Goal: Transaction & Acquisition: Purchase product/service

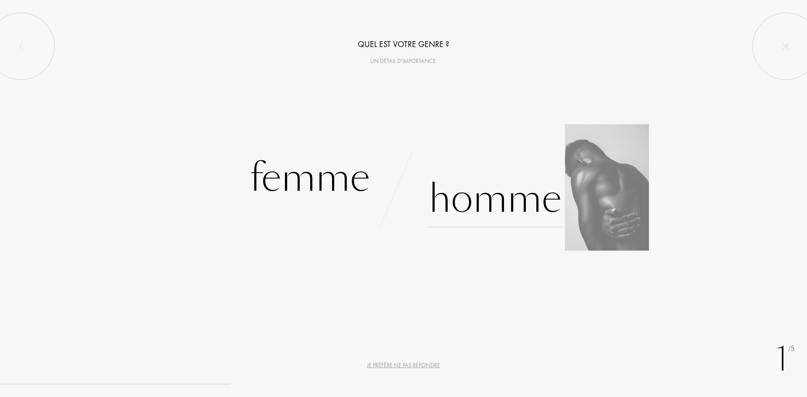
click at [491, 203] on div "Homme" at bounding box center [495, 199] width 133 height 57
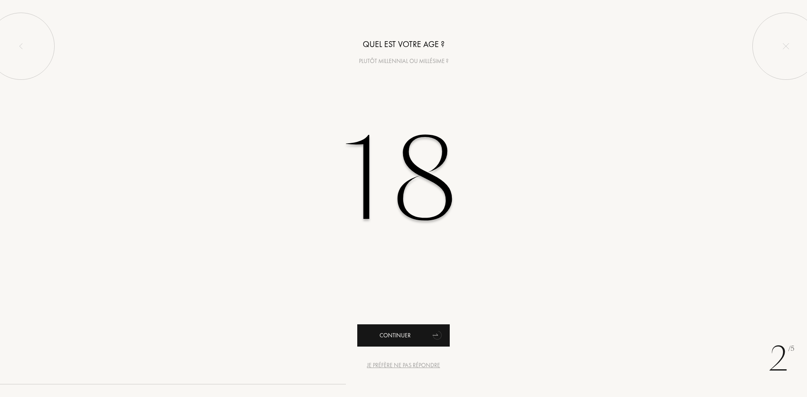
type input "18"
click at [442, 338] on icon "animation" at bounding box center [437, 334] width 17 height 17
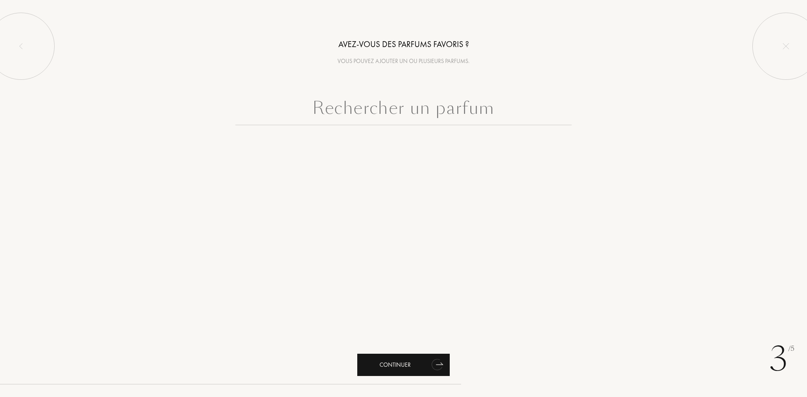
click at [413, 362] on div "Continuer" at bounding box center [403, 365] width 92 height 22
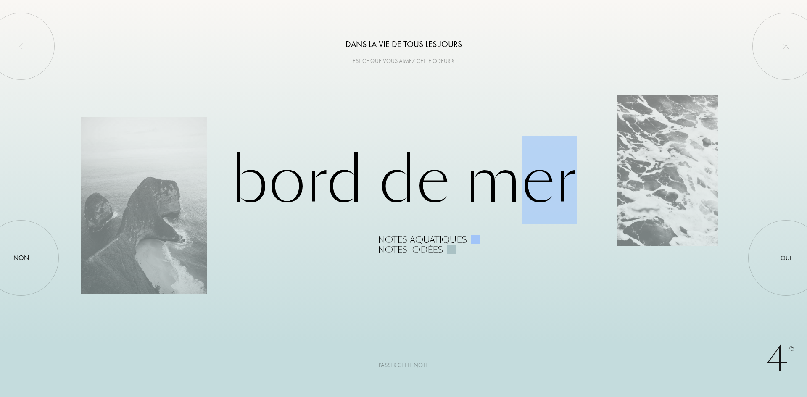
drag, startPoint x: 591, startPoint y: 192, endPoint x: 510, endPoint y: 187, distance: 81.3
click at [510, 187] on div "Bord de Mer Notes aquatiques Notes iodées" at bounding box center [403, 198] width 645 height 113
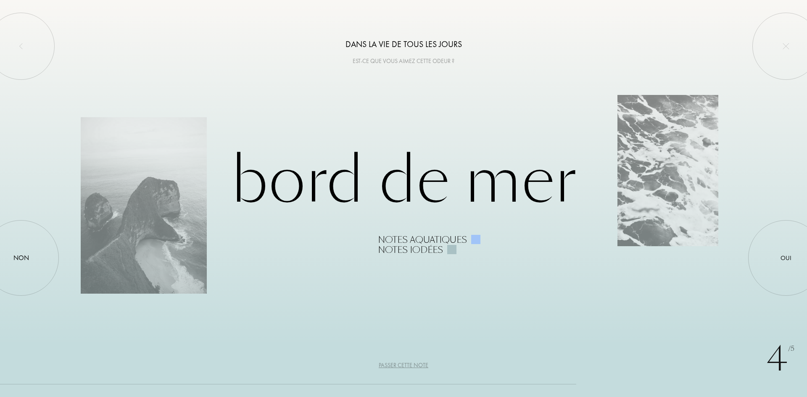
click at [570, 291] on div "4 /5 Dans la vie de tous les jours Est-ce que vous aimez cette odeur ? Bord de …" at bounding box center [403, 198] width 807 height 397
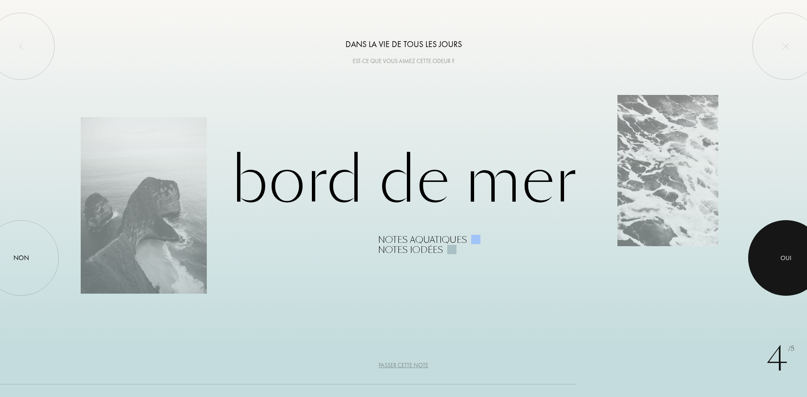
click at [783, 257] on div "Oui" at bounding box center [785, 258] width 11 height 10
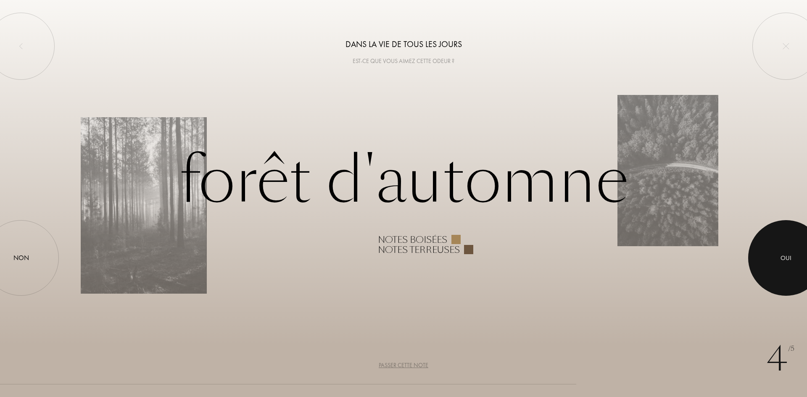
click at [794, 263] on div at bounding box center [786, 258] width 76 height 76
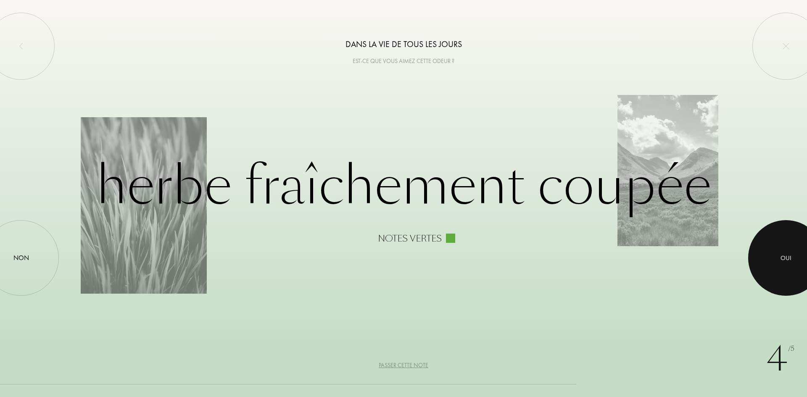
click at [790, 261] on div "Oui" at bounding box center [785, 258] width 11 height 10
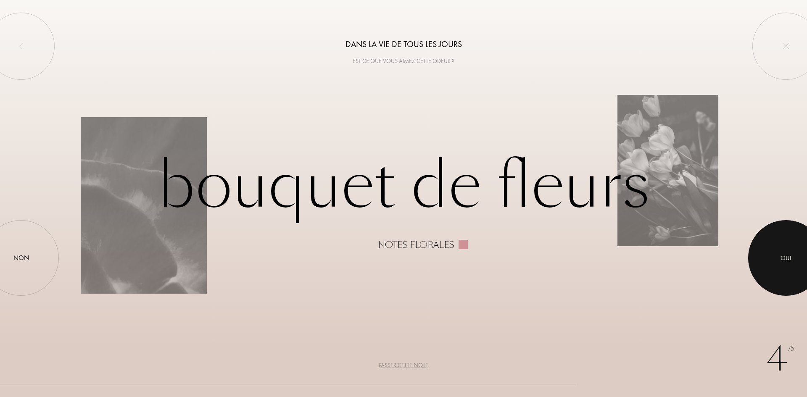
click at [771, 257] on div at bounding box center [786, 258] width 76 height 76
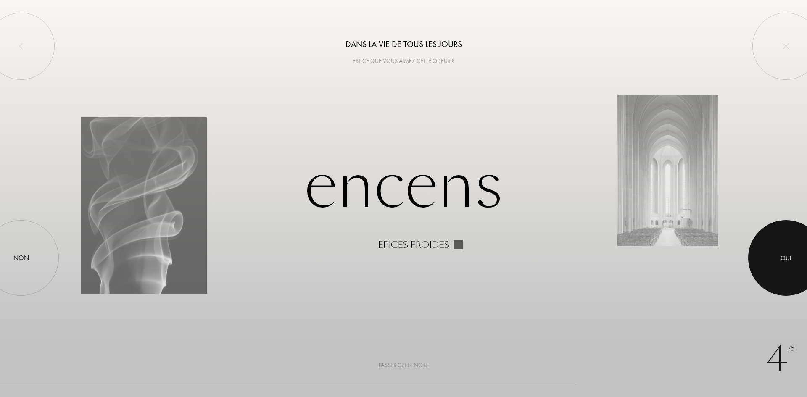
click at [799, 262] on div at bounding box center [786, 258] width 76 height 76
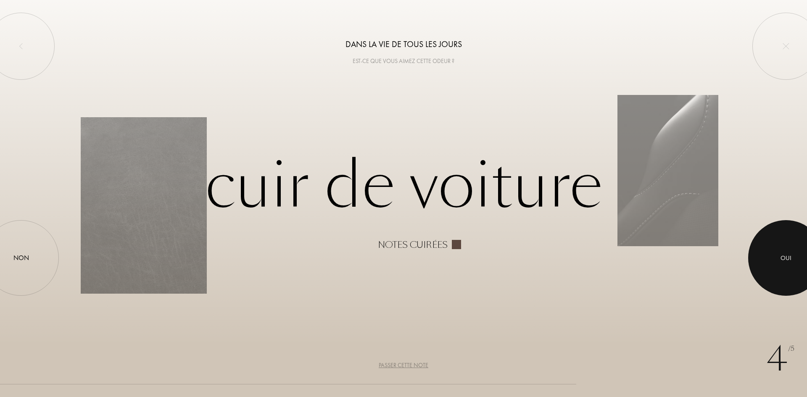
click at [773, 263] on div at bounding box center [786, 258] width 76 height 76
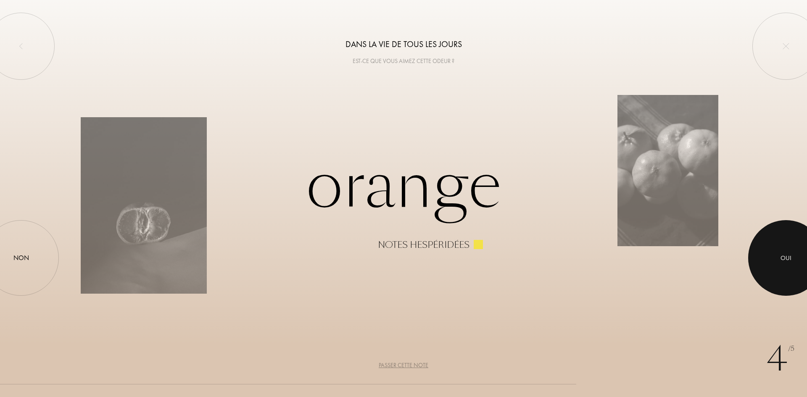
click at [776, 262] on div at bounding box center [786, 258] width 76 height 76
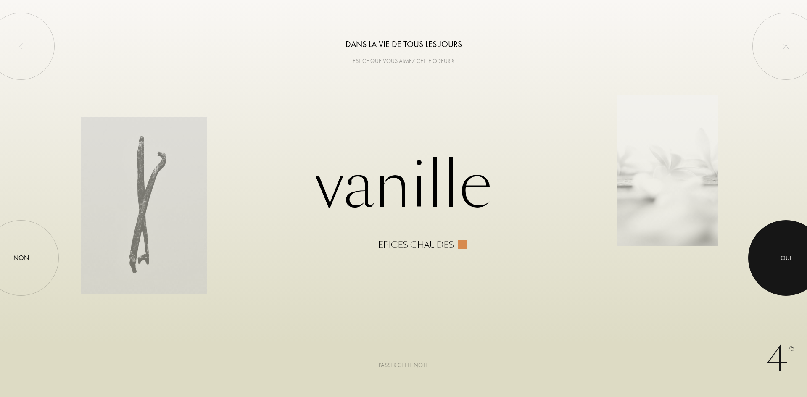
click at [776, 262] on div at bounding box center [786, 258] width 76 height 76
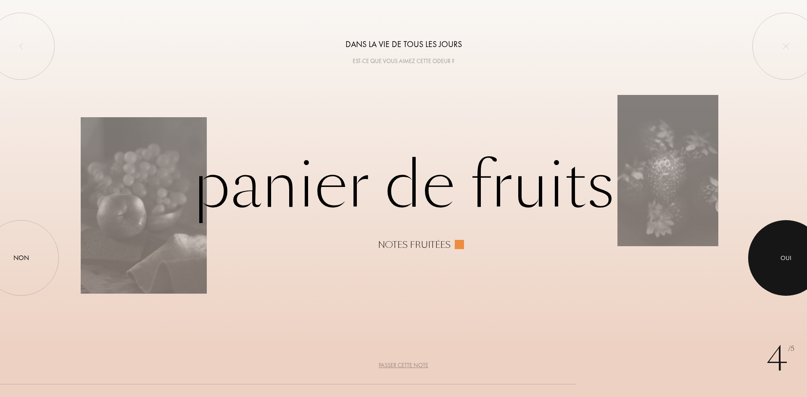
click at [776, 262] on div at bounding box center [786, 258] width 76 height 76
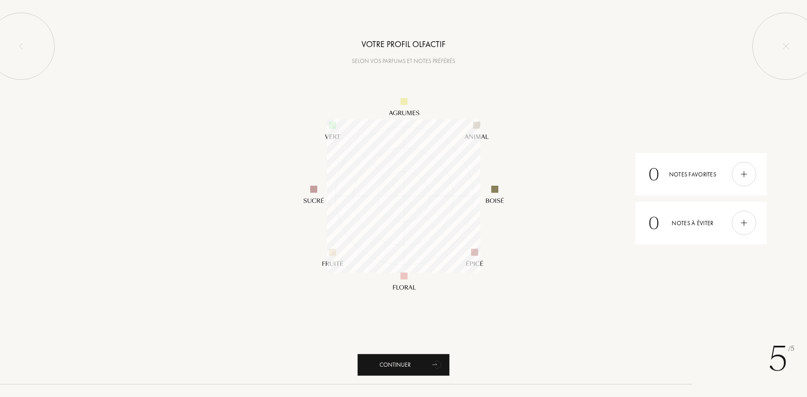
scroll to position [153, 153]
click at [732, 173] on div at bounding box center [743, 174] width 24 height 24
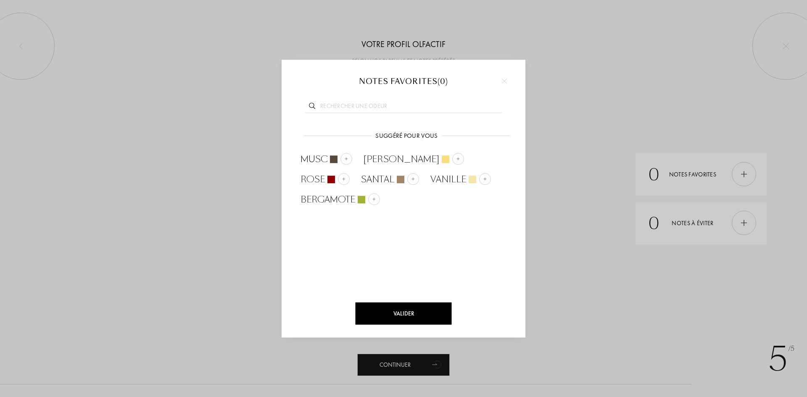
click at [504, 81] on img at bounding box center [504, 81] width 5 height 5
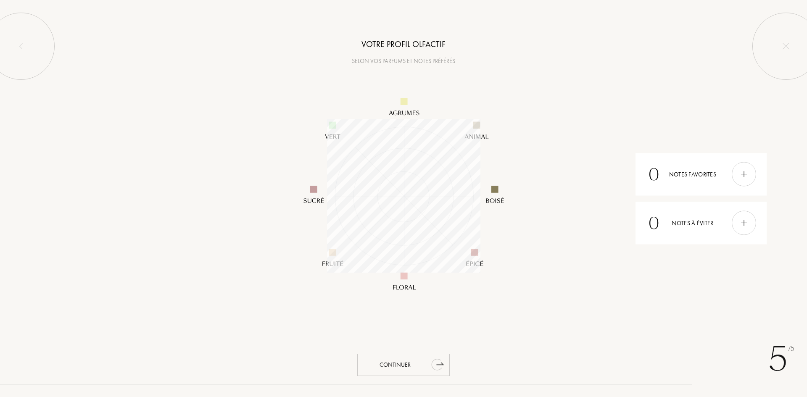
click at [403, 368] on div "Continuer" at bounding box center [403, 365] width 92 height 22
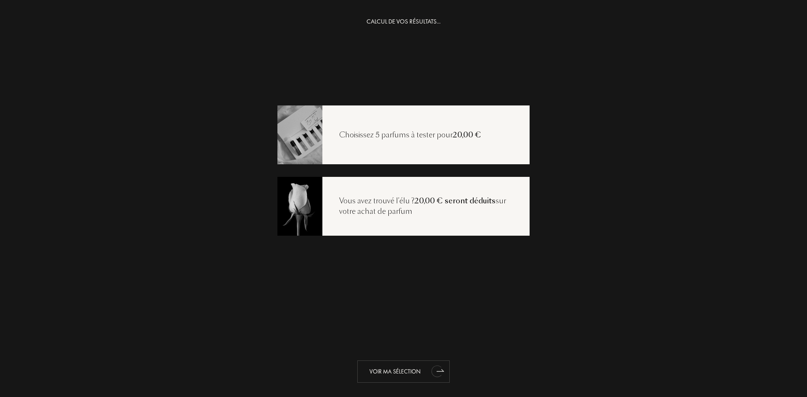
click at [386, 363] on div "Voir ma sélection" at bounding box center [403, 371] width 92 height 22
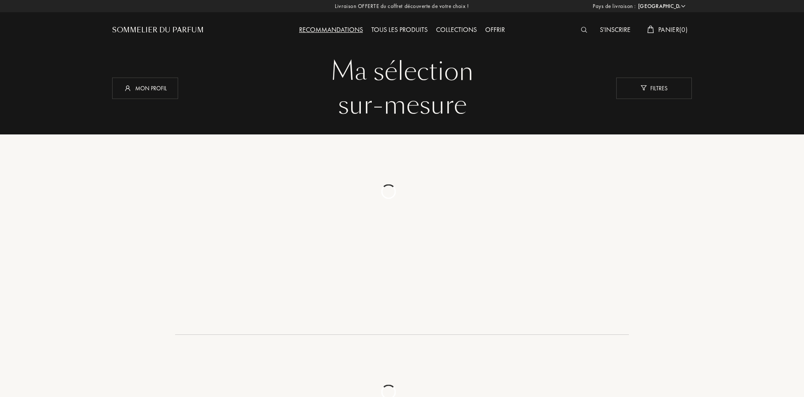
select select "FR"
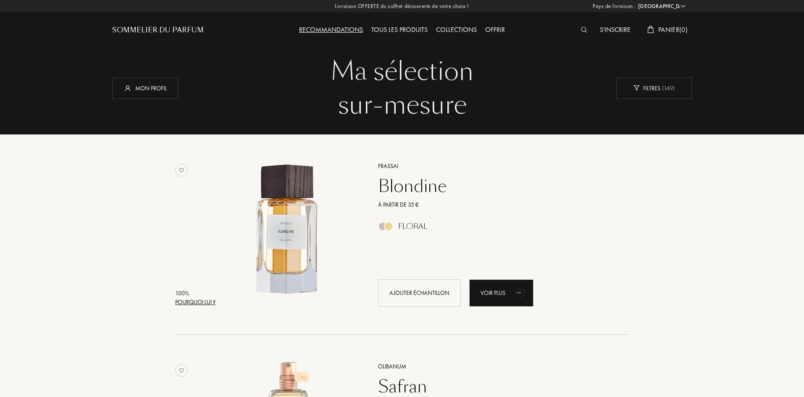
click at [406, 34] on div "Tous les produits" at bounding box center [399, 30] width 65 height 11
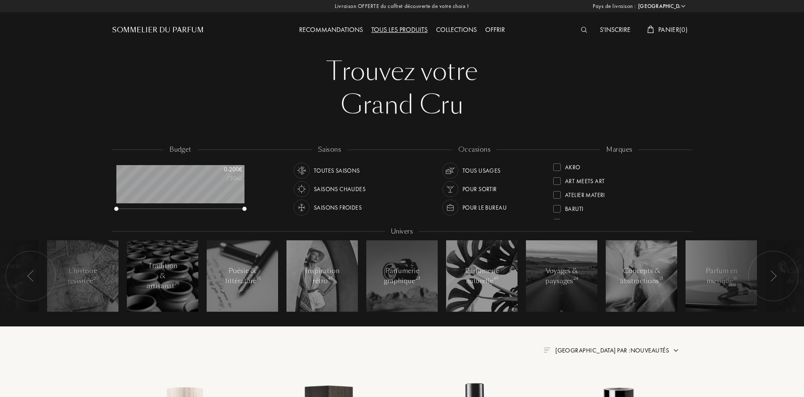
select select "FR"
click at [461, 32] on div "Collections" at bounding box center [456, 30] width 49 height 11
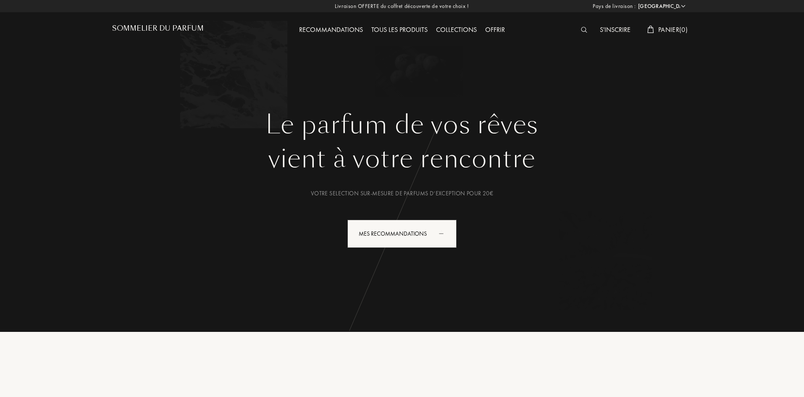
select select "FR"
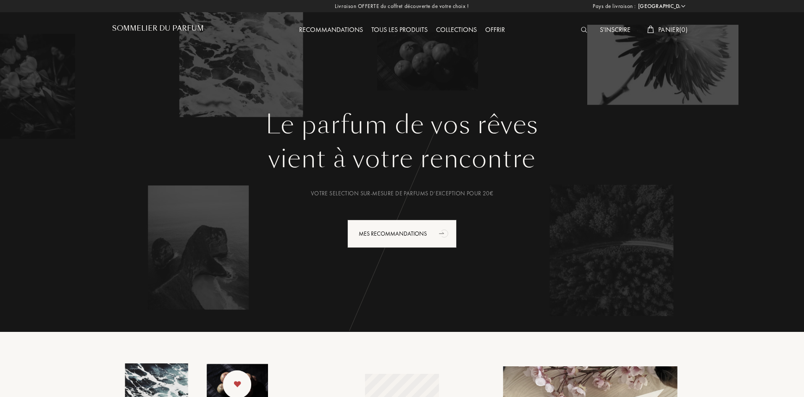
click at [581, 32] on img at bounding box center [584, 30] width 6 height 6
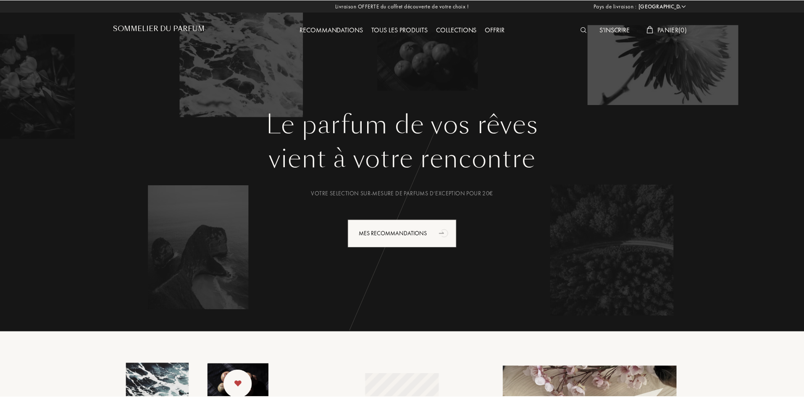
scroll to position [0, 0]
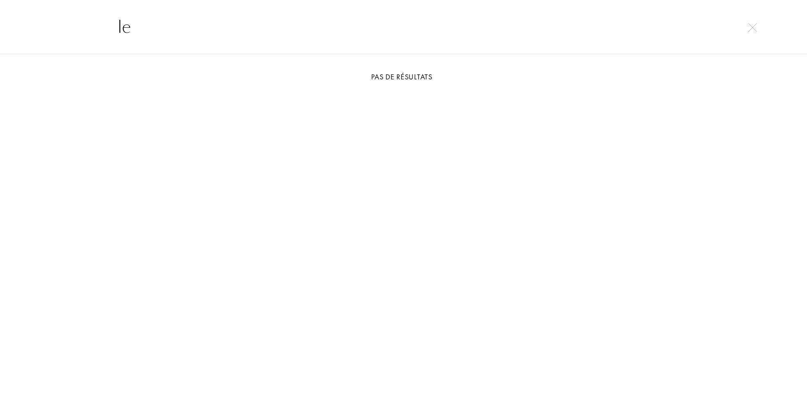
type input "l"
type input "y"
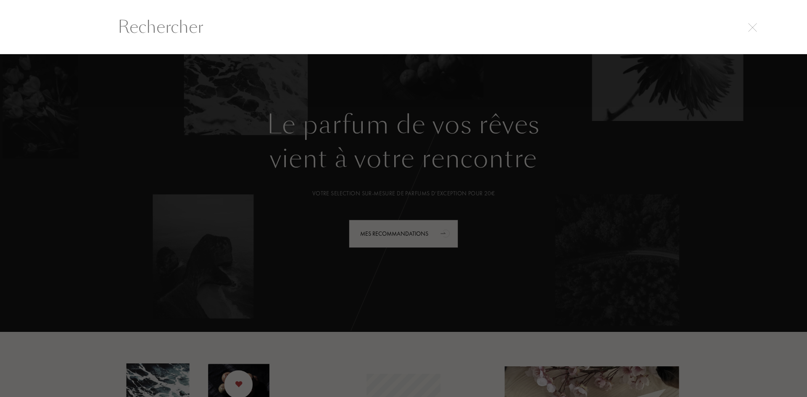
click at [697, 197] on div at bounding box center [403, 225] width 807 height 343
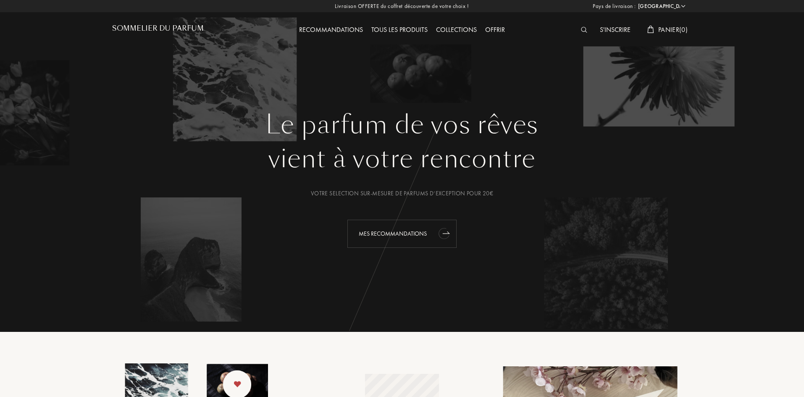
click at [429, 240] on div "Mes Recommandations" at bounding box center [401, 234] width 109 height 28
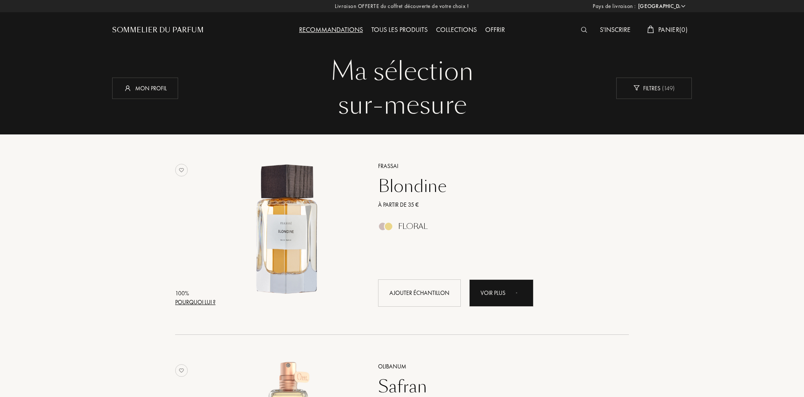
select select "FR"
click at [147, 92] on div "Mon profil" at bounding box center [145, 87] width 66 height 21
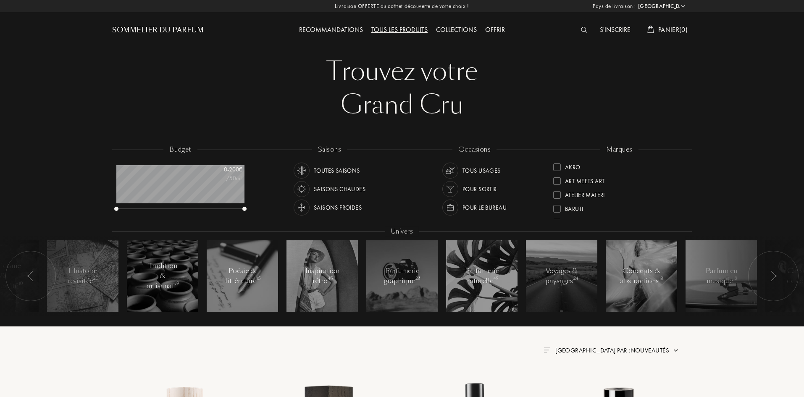
select select "FR"
drag, startPoint x: 117, startPoint y: 208, endPoint x: 109, endPoint y: 204, distance: 9.0
click at [108, 205] on div "budget 0 - 200 € /50mL saisons Toutes saisons Saisons chaudes Saisons froides o…" at bounding box center [402, 235] width 807 height 184
drag, startPoint x: 245, startPoint y: 209, endPoint x: 291, endPoint y: 203, distance: 46.2
click at [291, 203] on div "budget 0 - 161 € /50mL saisons Toutes saisons Saisons chaudes Saisons froides o…" at bounding box center [402, 235] width 580 height 180
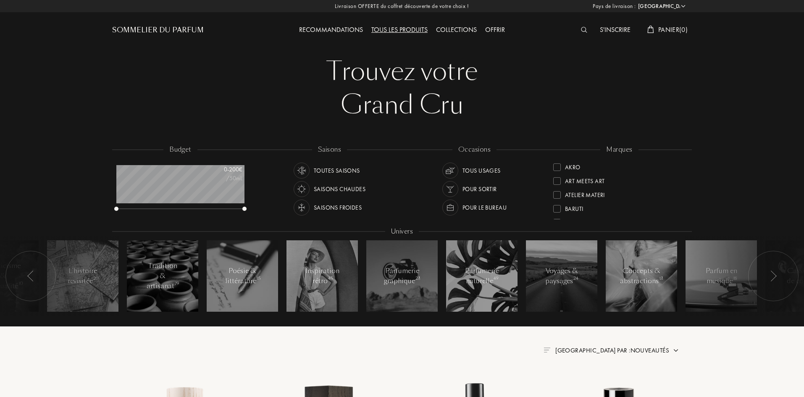
click at [299, 206] on img at bounding box center [302, 208] width 12 height 12
click at [297, 171] on img at bounding box center [302, 171] width 12 height 12
click at [294, 213] on div "Saisons froides" at bounding box center [328, 208] width 68 height 16
click at [452, 172] on img at bounding box center [450, 171] width 12 height 12
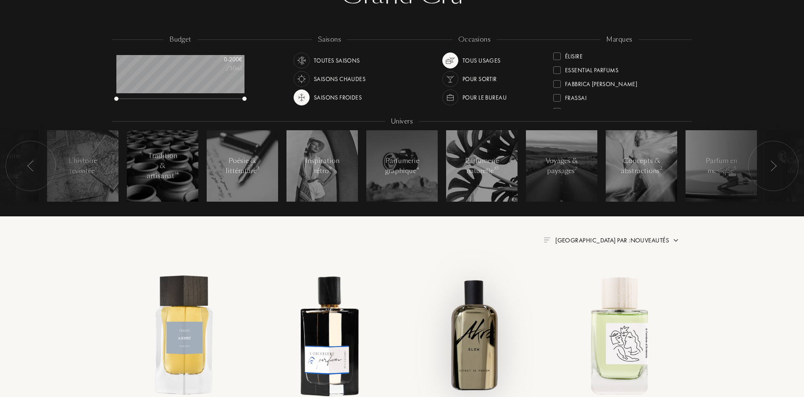
scroll to position [126, 0]
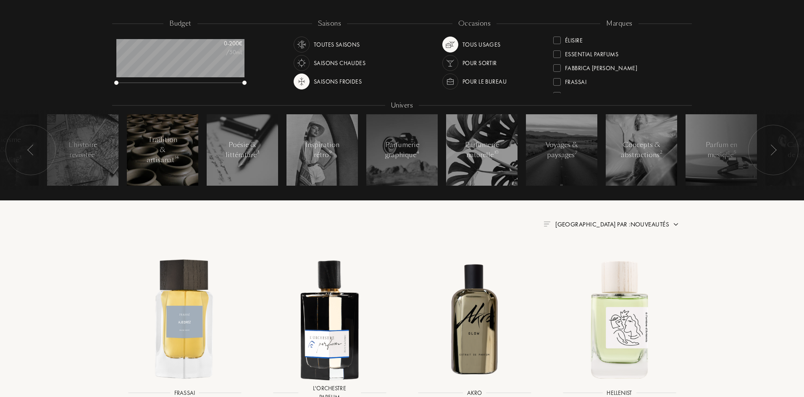
click at [173, 150] on div "Tradition & artisanat 14" at bounding box center [163, 150] width 36 height 30
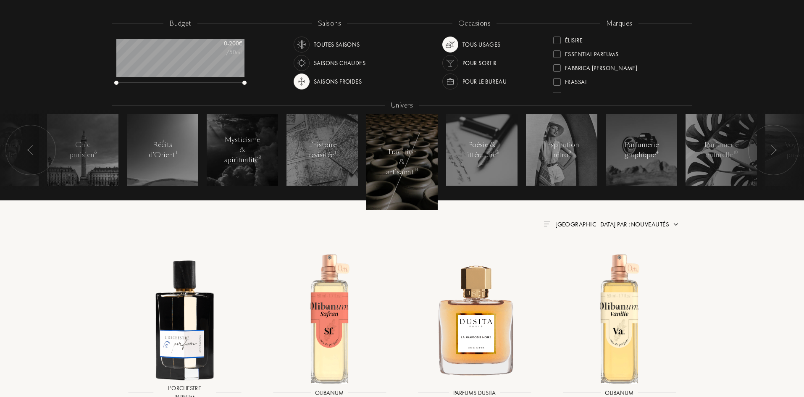
click at [81, 155] on div at bounding box center [56, 150] width 126 height 80
drag, startPoint x: 113, startPoint y: 150, endPoint x: 171, endPoint y: 155, distance: 57.7
click at [171, 155] on div "Voyages & paysages 7 Concepts & abstractions 2 Parfum en musique 5 Casseurs de …" at bounding box center [402, 150] width 580 height 80
click at [32, 150] on img at bounding box center [30, 150] width 7 height 11
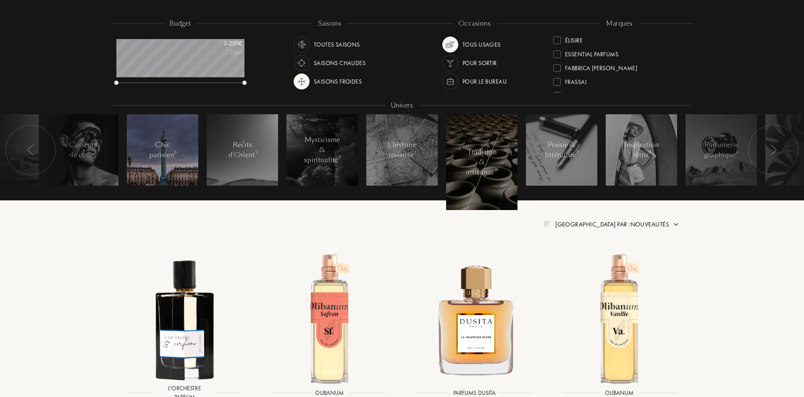
click at [171, 149] on div "Chic parisien 6" at bounding box center [163, 150] width 36 height 20
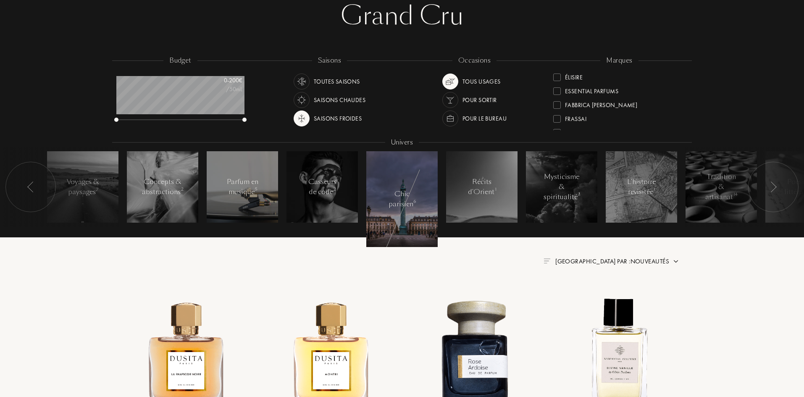
scroll to position [84, 0]
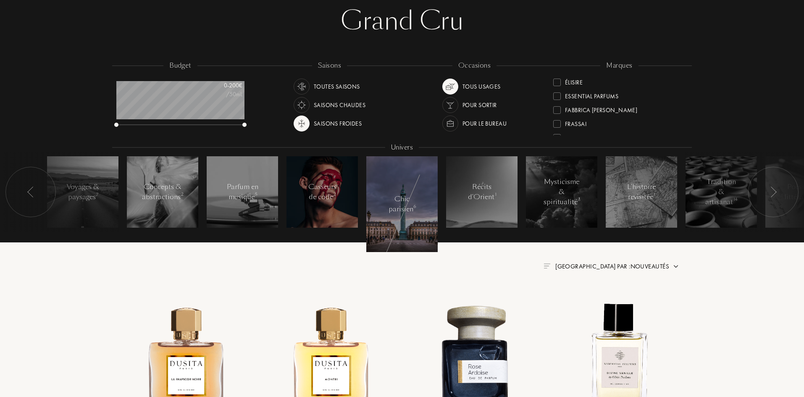
click at [322, 200] on div "Casseurs de code 2" at bounding box center [323, 192] width 36 height 20
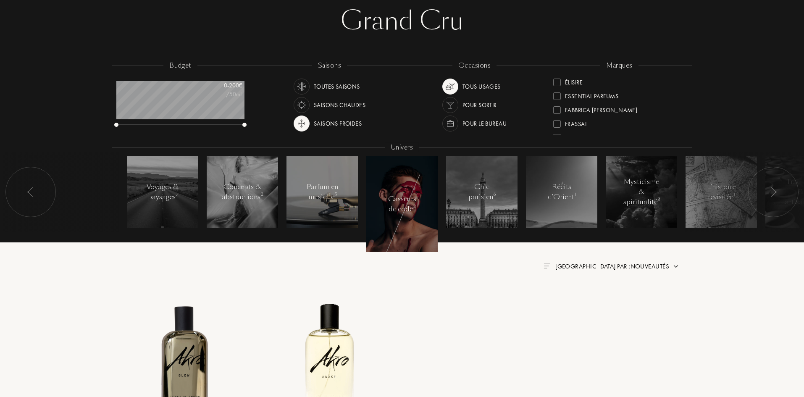
click at [318, 195] on div "Parfum en musique 5" at bounding box center [323, 192] width 36 height 20
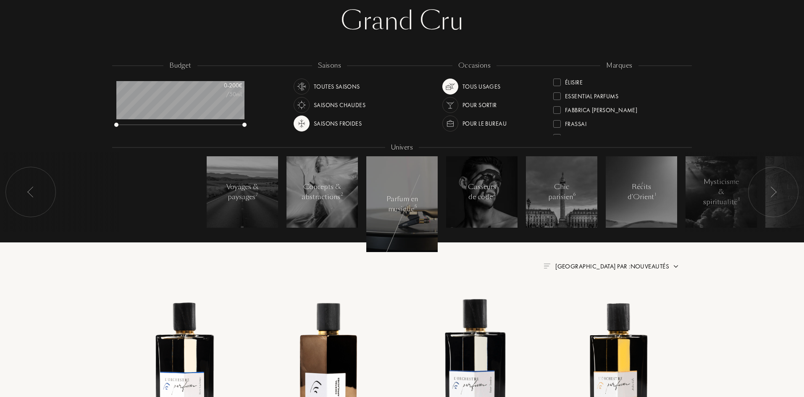
click at [318, 195] on div "Concepts & abstractions 2" at bounding box center [322, 192] width 41 height 20
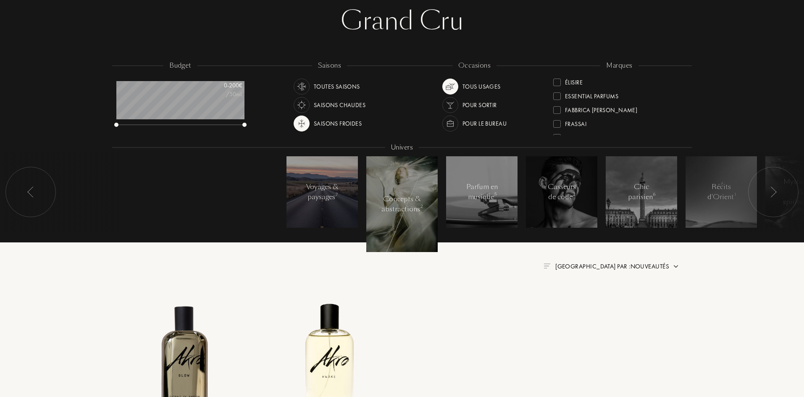
click at [316, 195] on div "Voyages & paysages 7" at bounding box center [323, 192] width 36 height 20
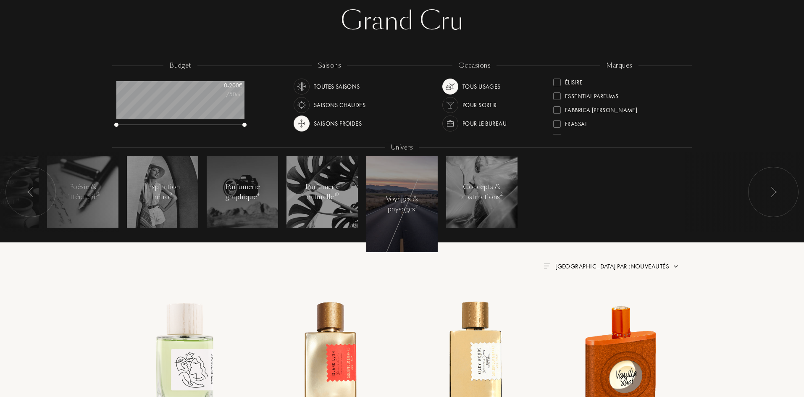
click at [405, 196] on div "Voyages & paysages 7" at bounding box center [402, 204] width 36 height 20
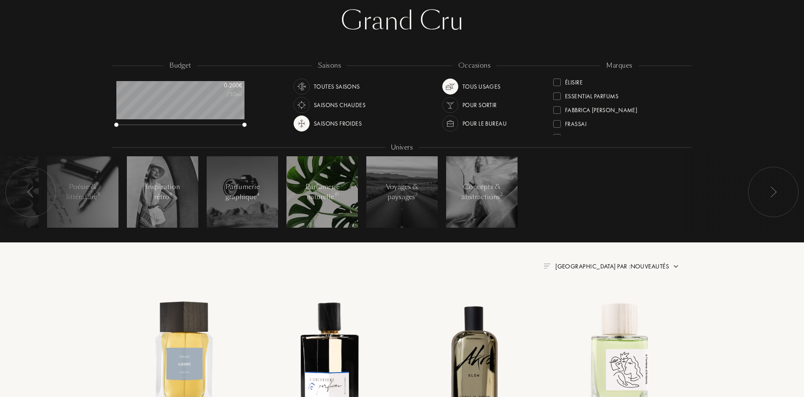
click at [332, 196] on div "Parfumerie naturelle 10" at bounding box center [323, 192] width 36 height 20
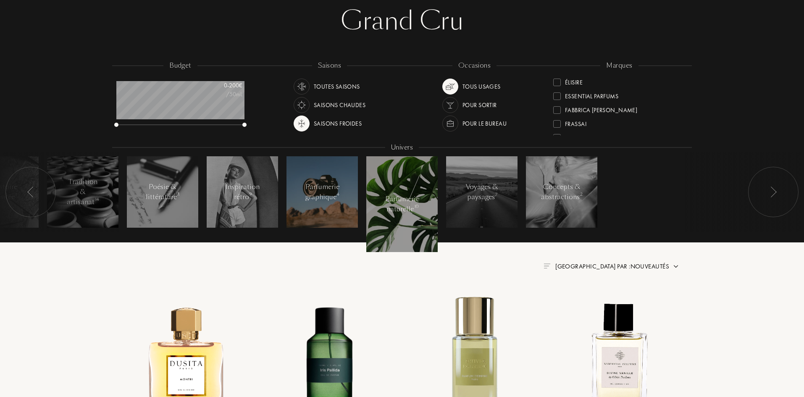
click at [334, 194] on div "Parfumerie graphique 4" at bounding box center [323, 192] width 36 height 20
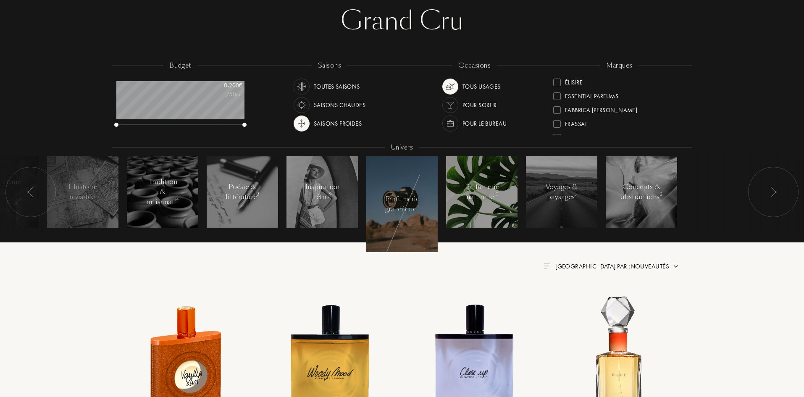
click at [476, 195] on div "Parfumerie naturelle 10" at bounding box center [482, 192] width 36 height 20
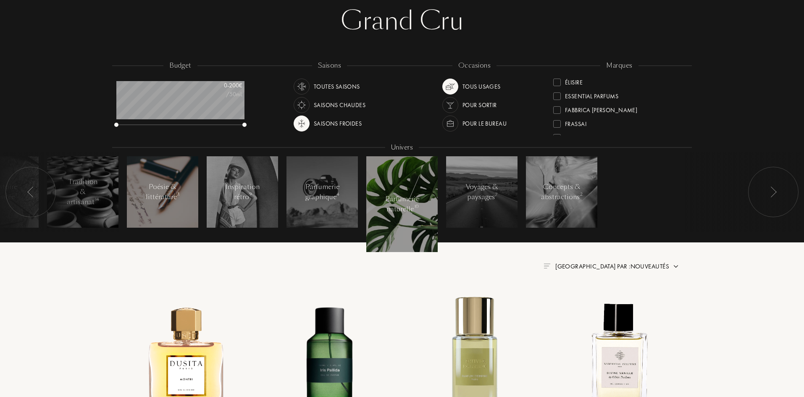
click at [192, 192] on div at bounding box center [162, 191] width 71 height 71
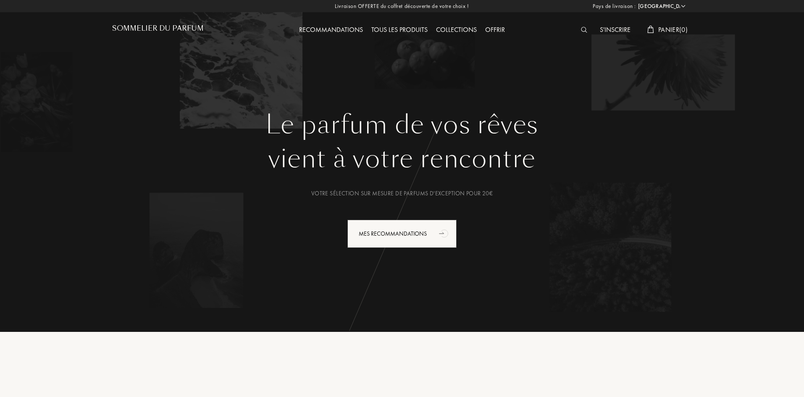
select select "FR"
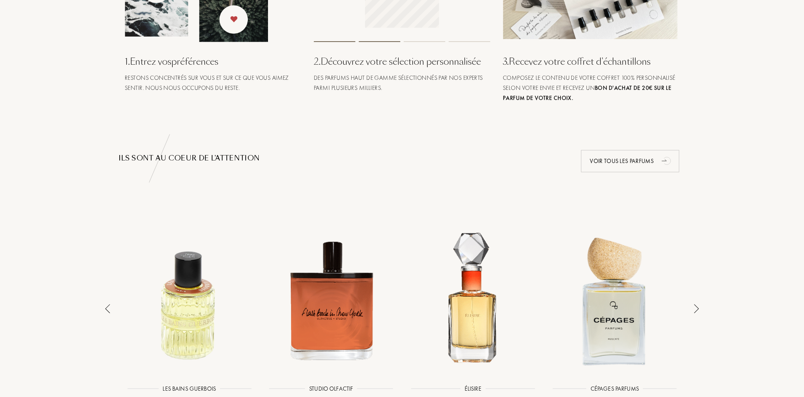
scroll to position [504, 0]
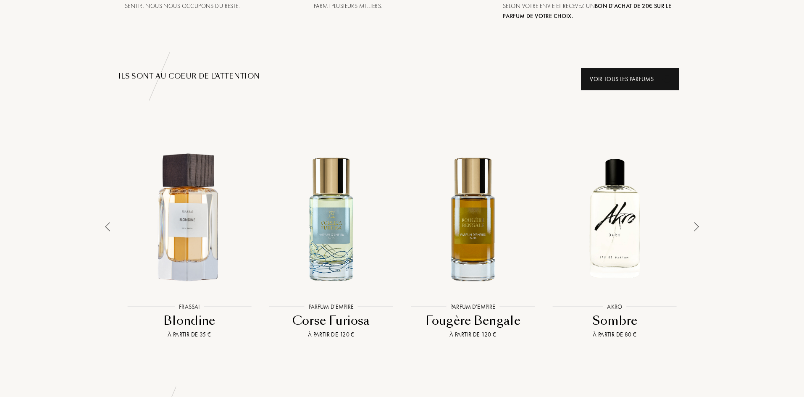
click at [606, 74] on div "Voir tous les parfums" at bounding box center [630, 79] width 98 height 22
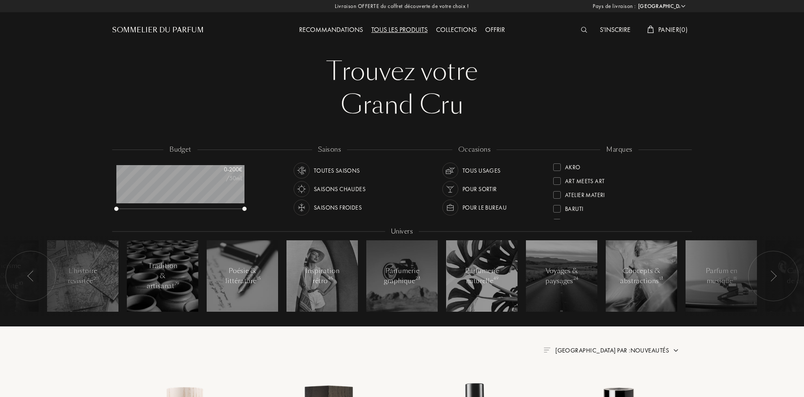
select select "FR"
click at [168, 29] on div "Sommelier du Parfum" at bounding box center [158, 30] width 92 height 10
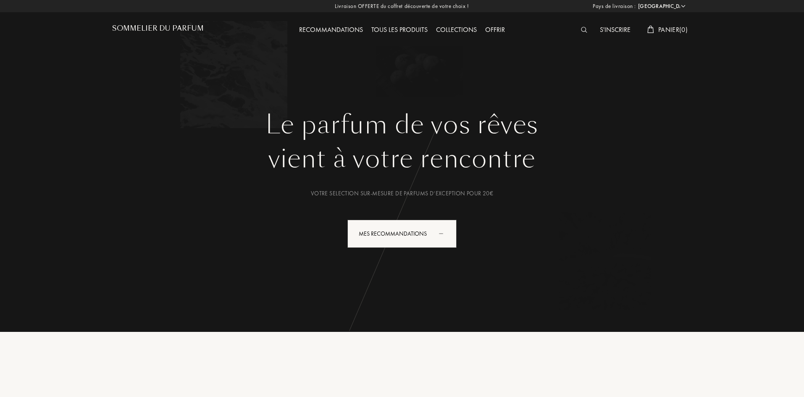
select select "FR"
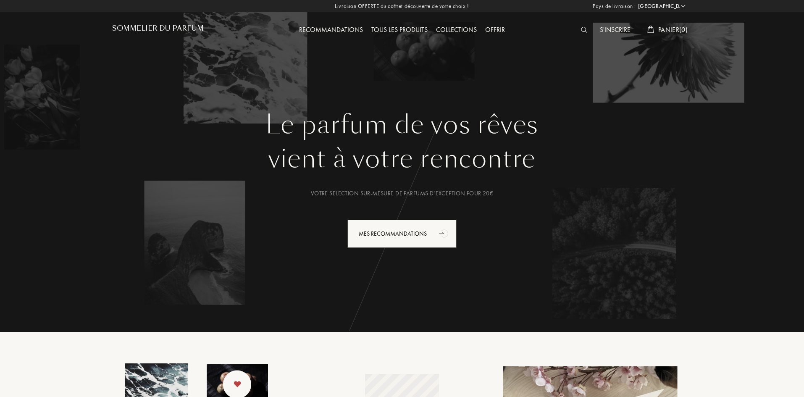
click at [584, 26] on div at bounding box center [586, 30] width 19 height 11
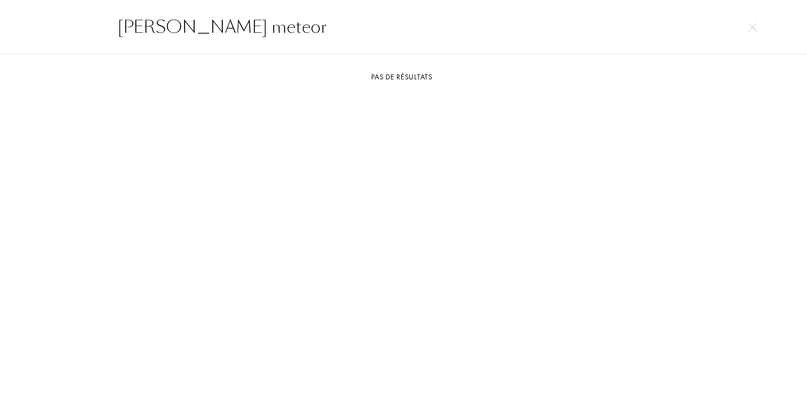
drag, startPoint x: 312, startPoint y: 21, endPoint x: 54, endPoint y: 8, distance: 258.3
click at [54, 8] on div "louis vuitton meteor" at bounding box center [403, 27] width 807 height 55
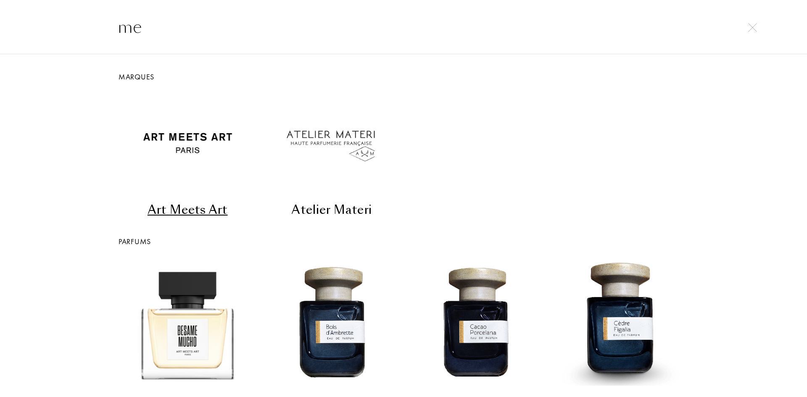
type input "m"
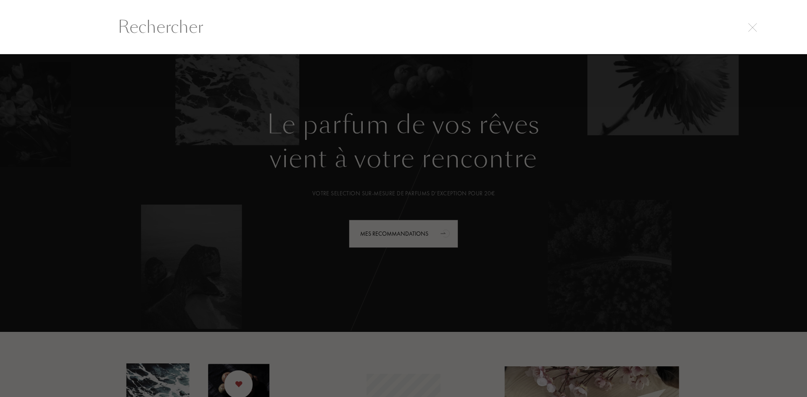
click at [479, 329] on div at bounding box center [403, 225] width 807 height 343
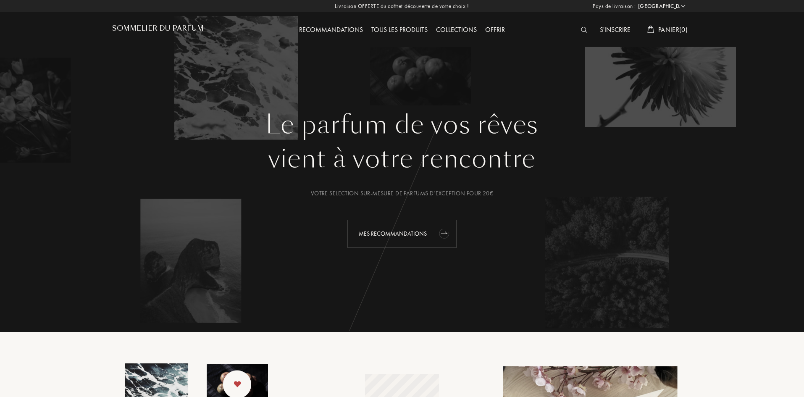
click at [441, 241] on icon "animation" at bounding box center [444, 233] width 17 height 17
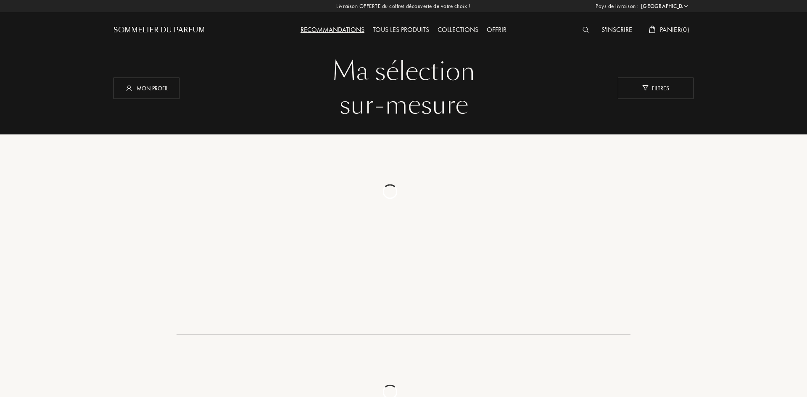
select select "FR"
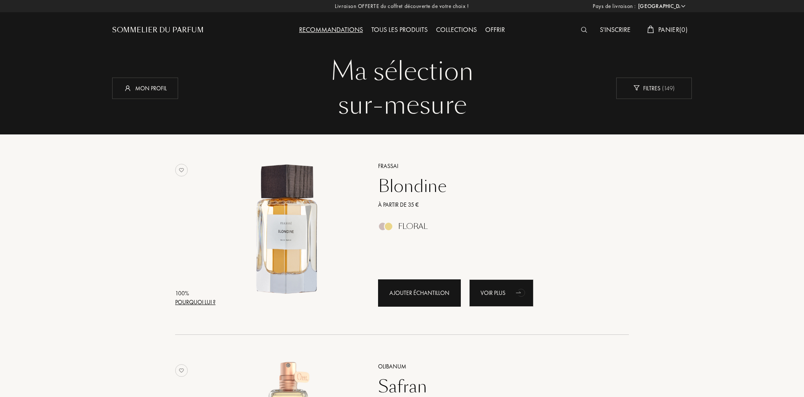
click at [438, 292] on div "Ajouter échantillon" at bounding box center [419, 292] width 83 height 27
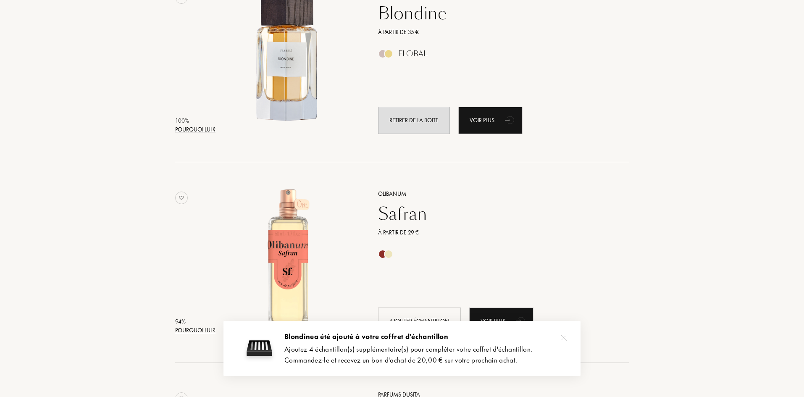
scroll to position [210, 0]
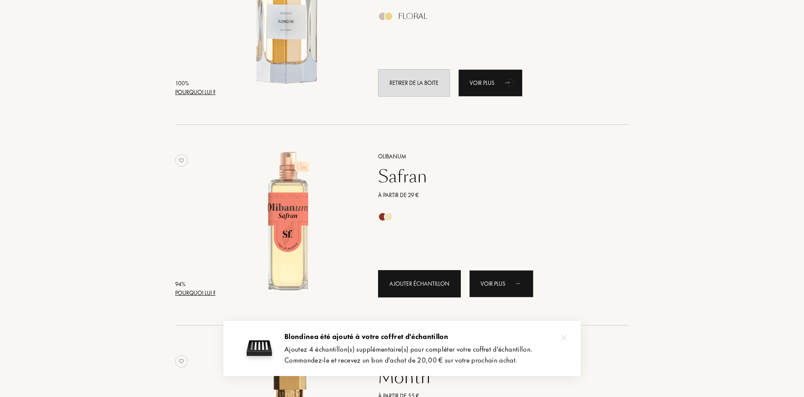
drag, startPoint x: 444, startPoint y: 285, endPoint x: 502, endPoint y: 269, distance: 59.4
click at [445, 285] on div "Ajouter échantillon" at bounding box center [419, 283] width 83 height 27
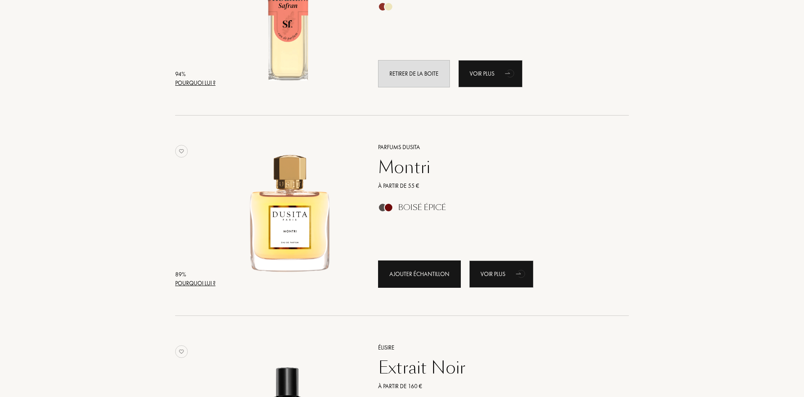
click at [417, 271] on div "Ajouter échantillon" at bounding box center [419, 273] width 83 height 27
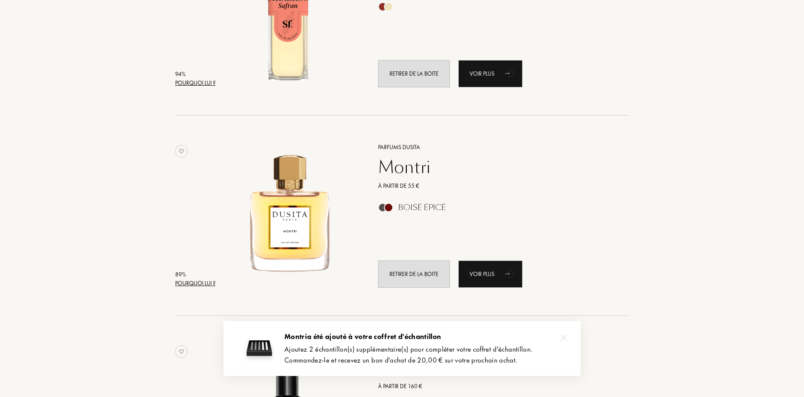
scroll to position [126, 0]
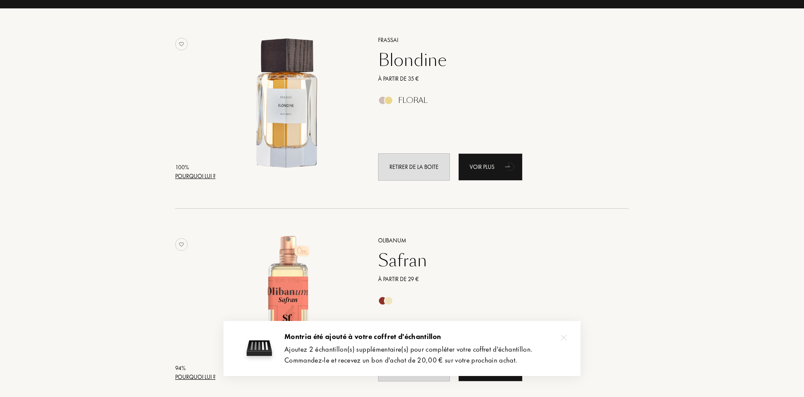
click at [562, 334] on div at bounding box center [563, 337] width 17 height 17
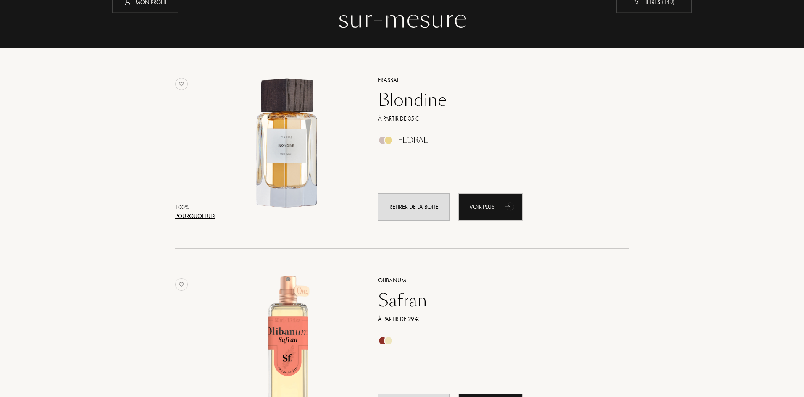
scroll to position [0, 0]
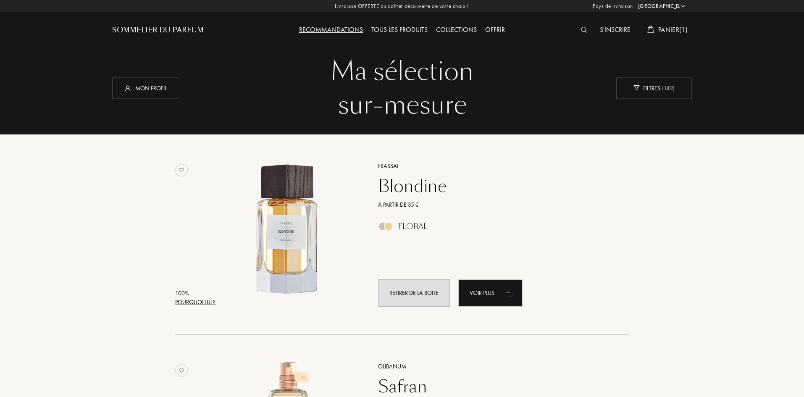
click at [684, 32] on span "Panier ( 1 )" at bounding box center [672, 29] width 29 height 9
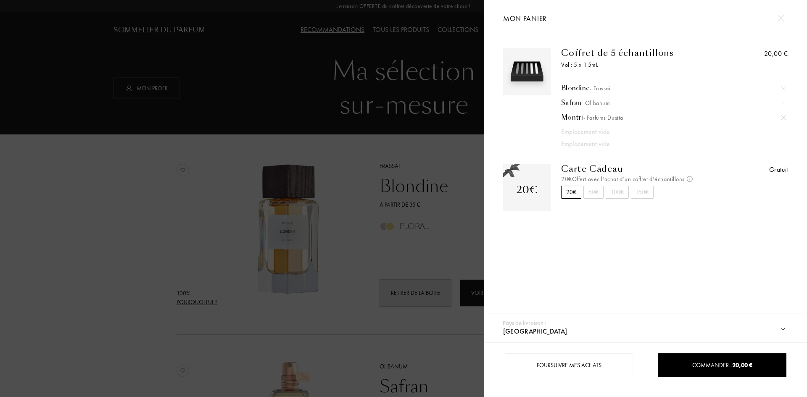
click at [783, 16] on img at bounding box center [780, 18] width 6 height 6
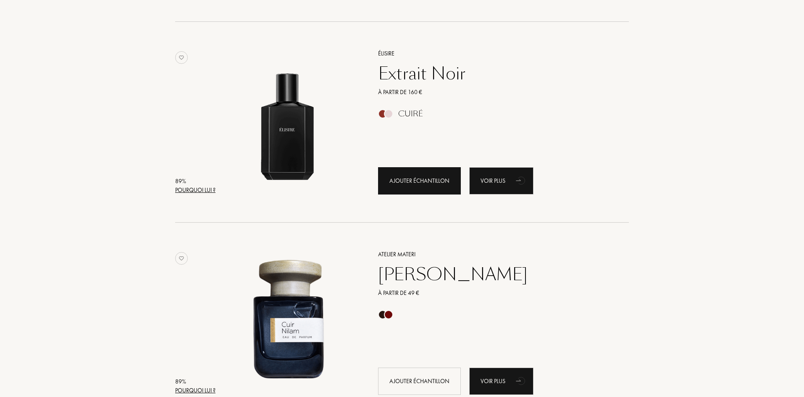
click at [418, 184] on div "Ajouter échantillon" at bounding box center [419, 180] width 83 height 27
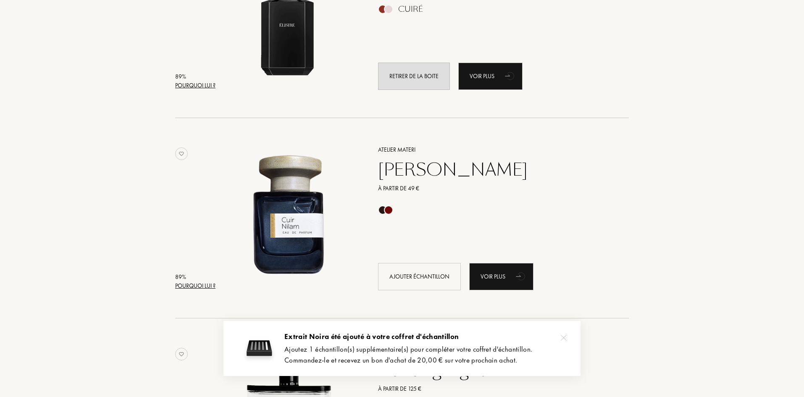
scroll to position [882, 0]
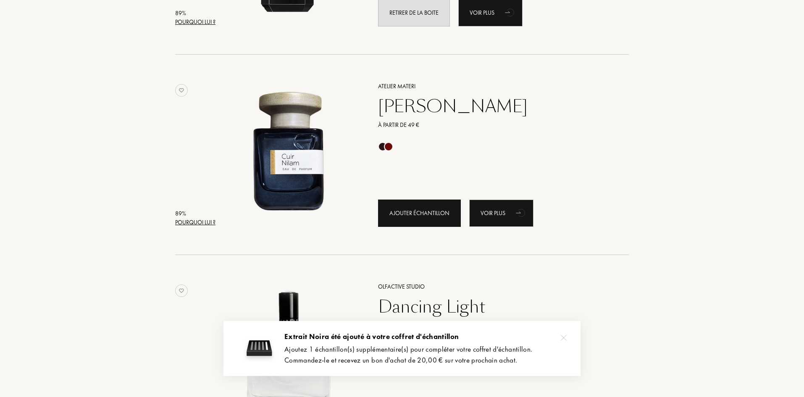
click at [427, 218] on div "Ajouter échantillon" at bounding box center [419, 213] width 83 height 27
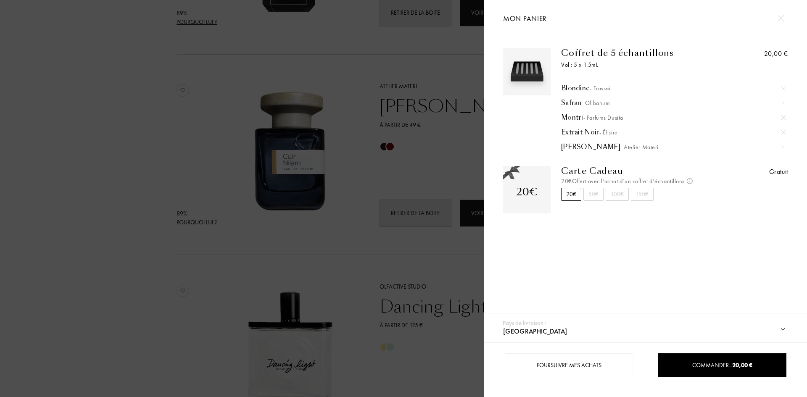
click at [463, 270] on div at bounding box center [242, 198] width 484 height 397
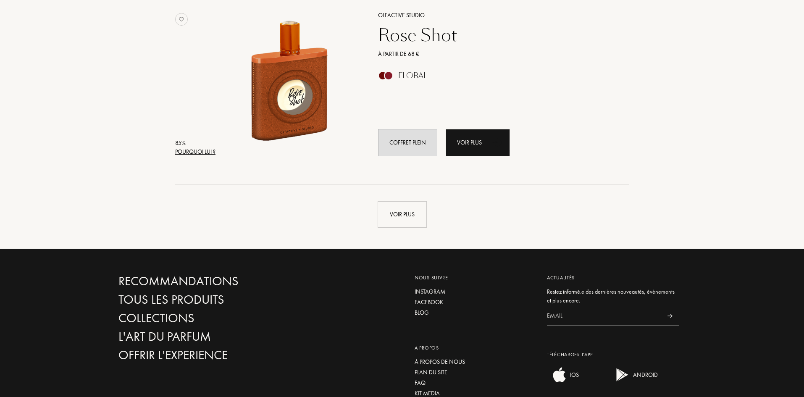
scroll to position [1974, 0]
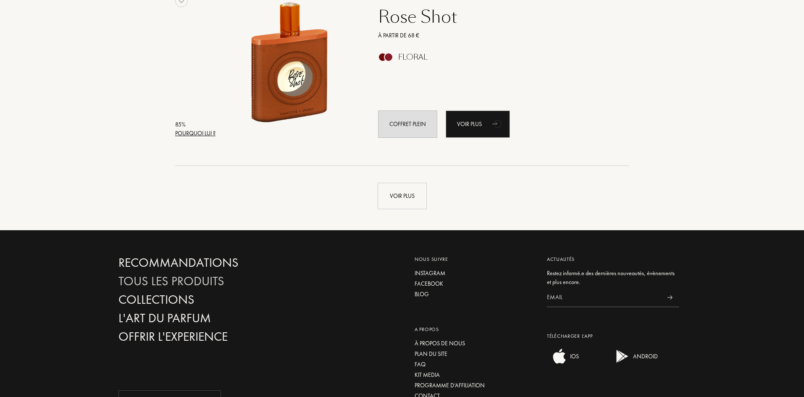
click at [167, 288] on div "Tous les produits" at bounding box center [208, 281] width 181 height 15
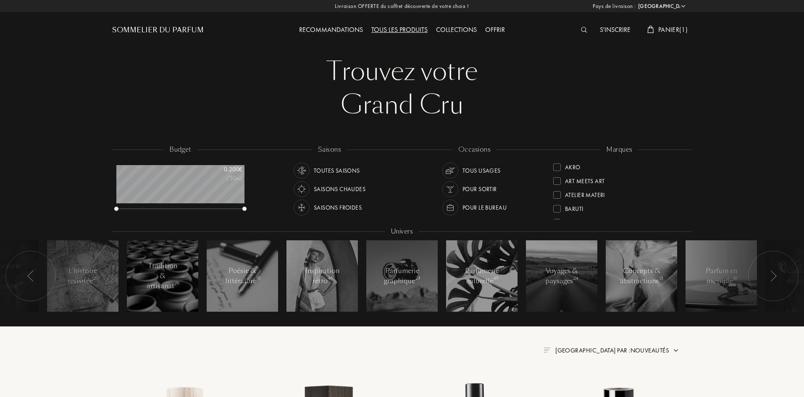
select select "FR"
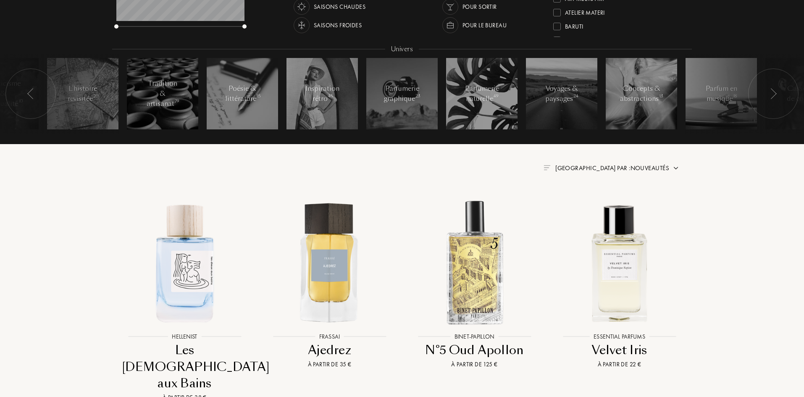
scroll to position [210, 0]
